Goal: Check status: Check status

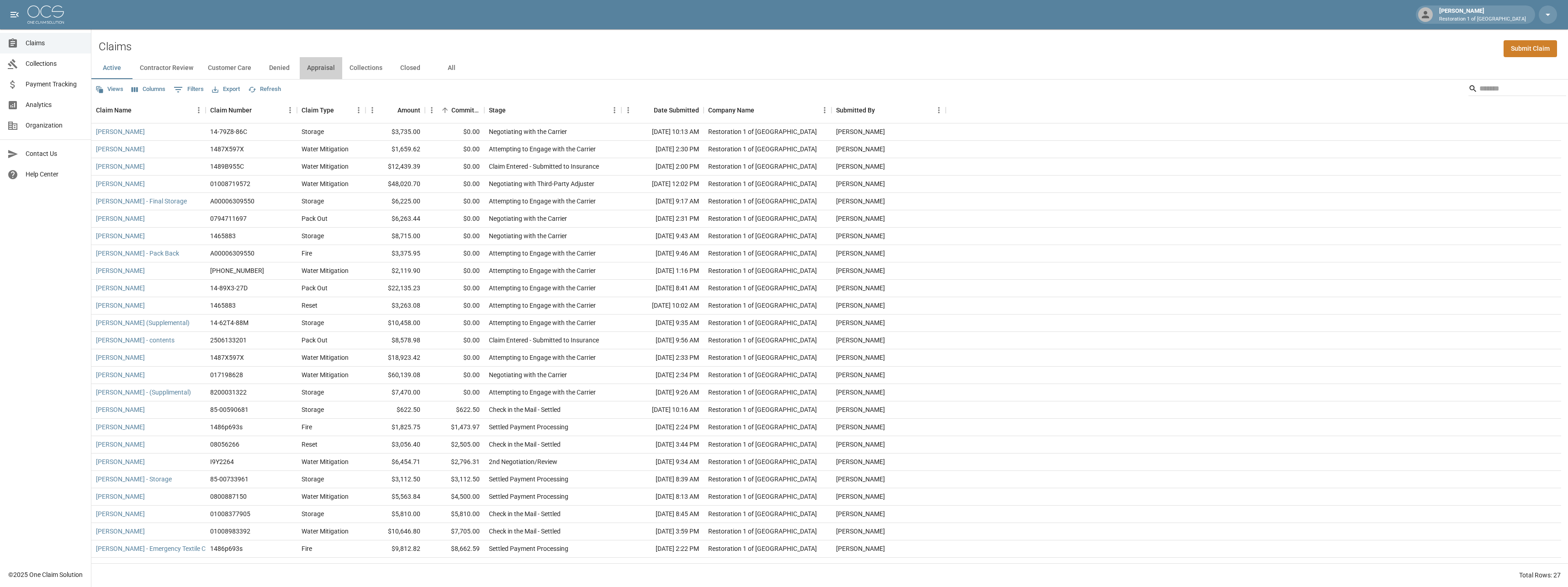
click at [310, 65] on button "Appraisal" at bounding box center [321, 68] width 43 height 22
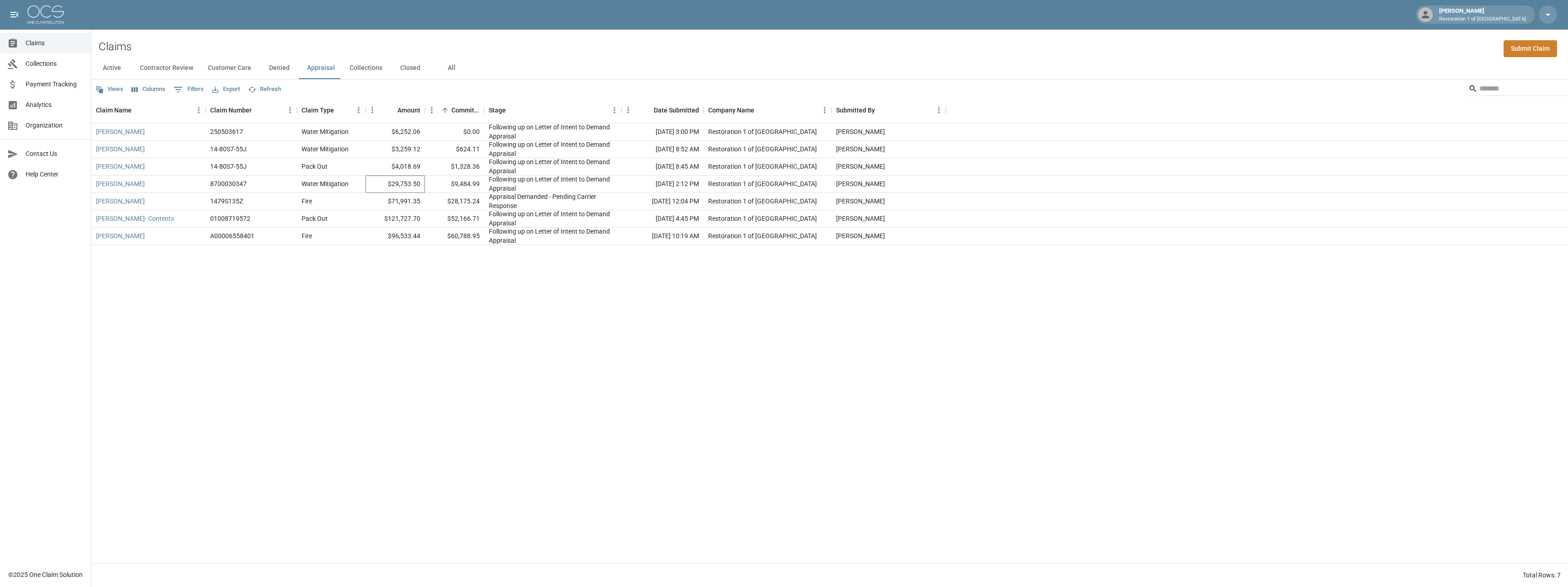
click at [372, 183] on div "$29,753.50" at bounding box center [395, 184] width 60 height 18
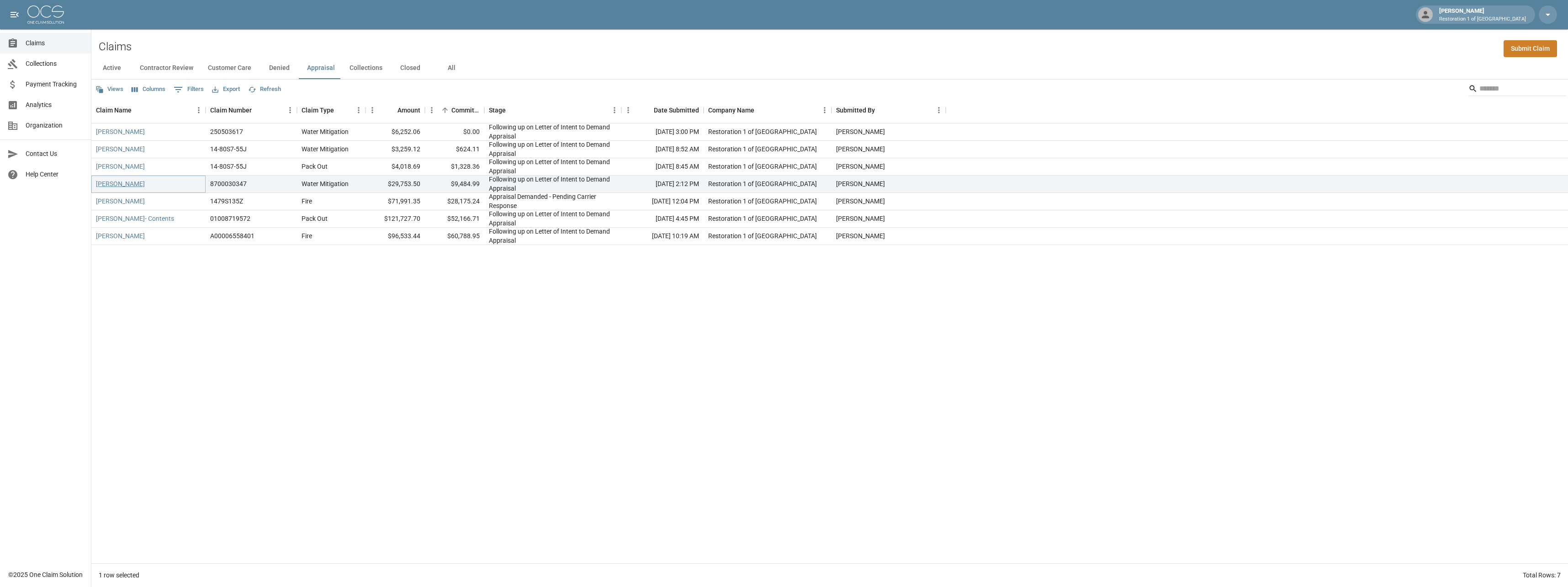
click at [107, 186] on link "[PERSON_NAME]" at bounding box center [121, 183] width 49 height 9
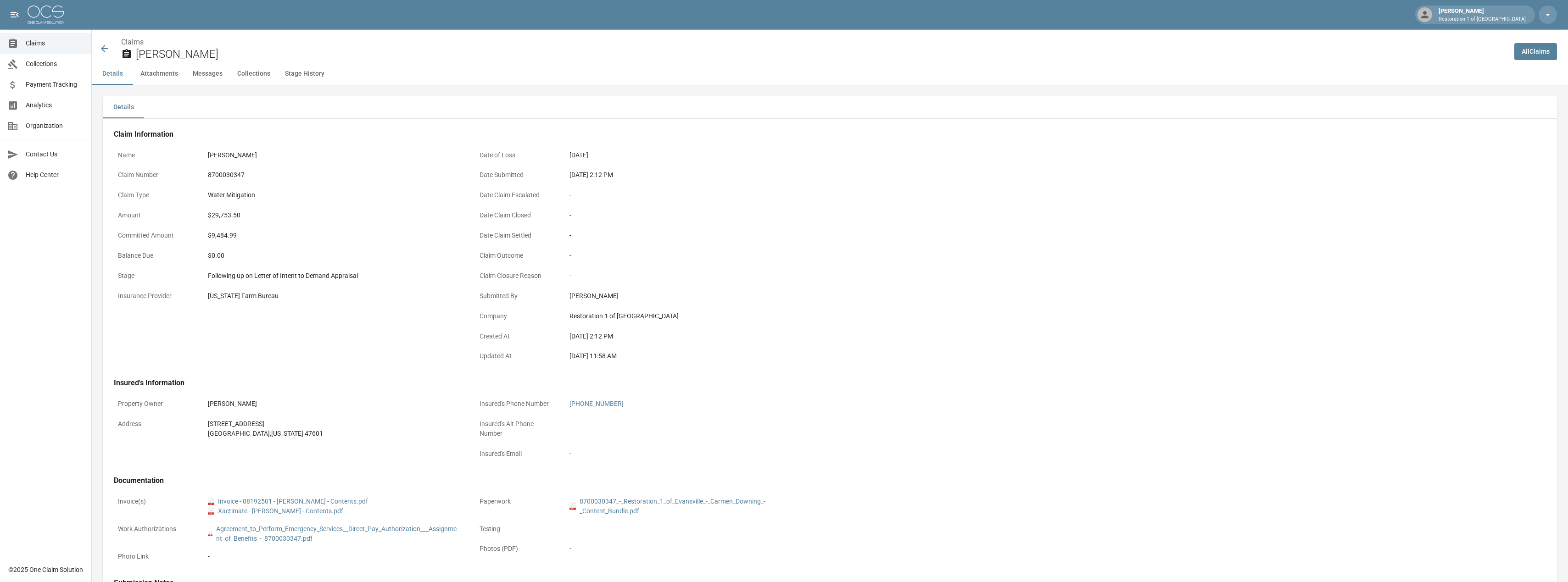
click at [220, 198] on div "Water Mitigation" at bounding box center [334, 195] width 252 height 10
click at [102, 47] on icon at bounding box center [105, 49] width 11 height 11
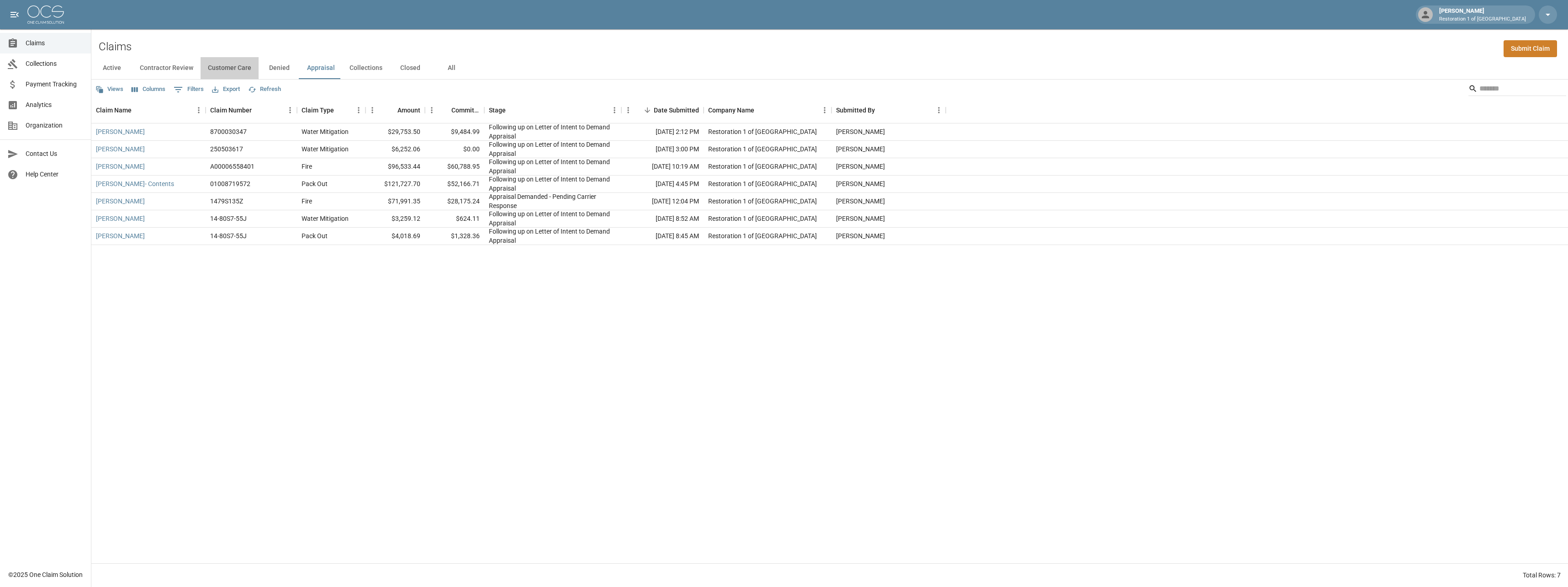
click at [234, 71] on button "Customer Care" at bounding box center [229, 68] width 58 height 22
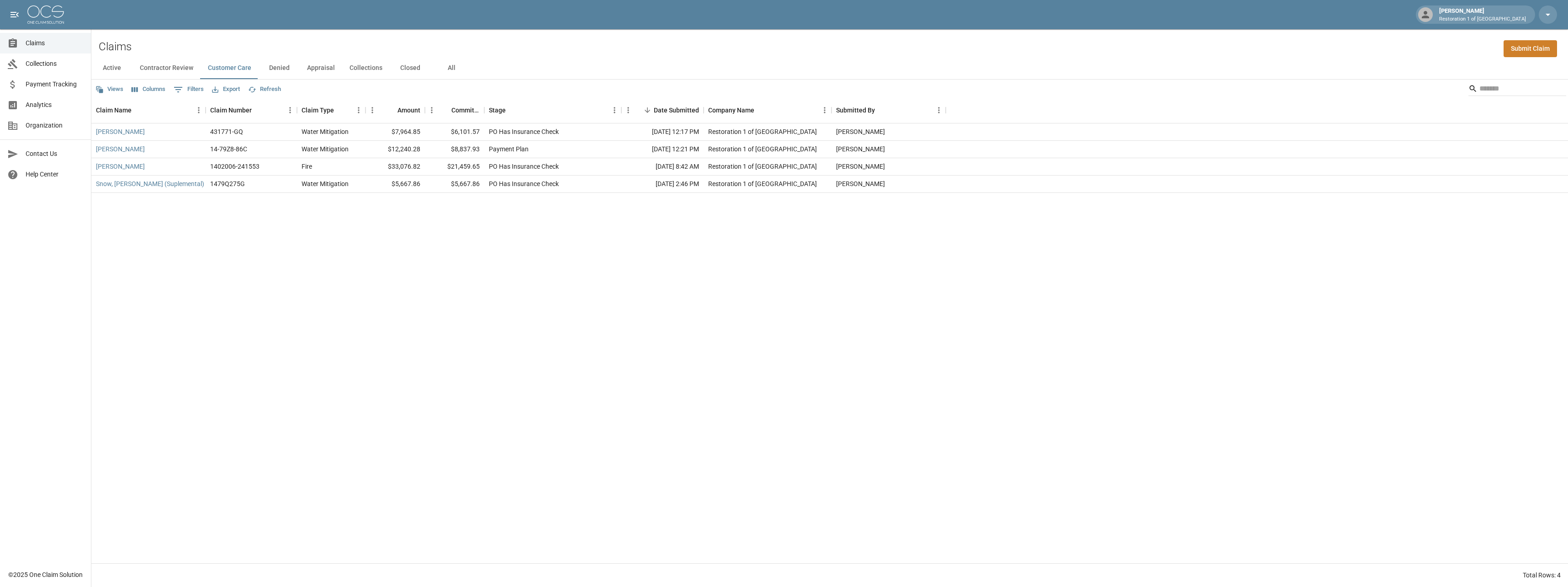
click at [39, 40] on span "Claims" at bounding box center [54, 43] width 58 height 10
